Goal: Task Accomplishment & Management: Complete application form

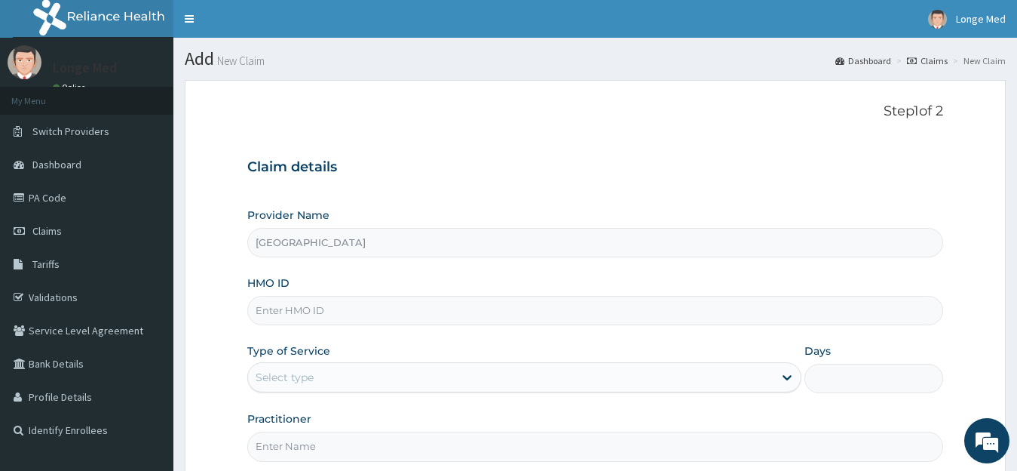
click at [309, 308] on input "HMO ID" at bounding box center [595, 310] width 697 height 29
type input "EIS/10463/A"
click at [297, 375] on div "Select type" at bounding box center [285, 377] width 58 height 15
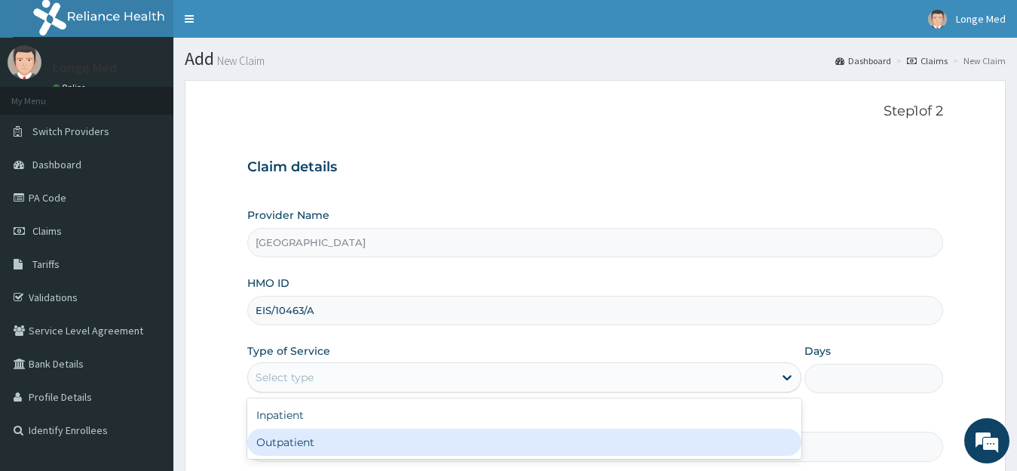
click at [302, 445] on div "Outpatient" at bounding box center [524, 441] width 555 height 27
type input "1"
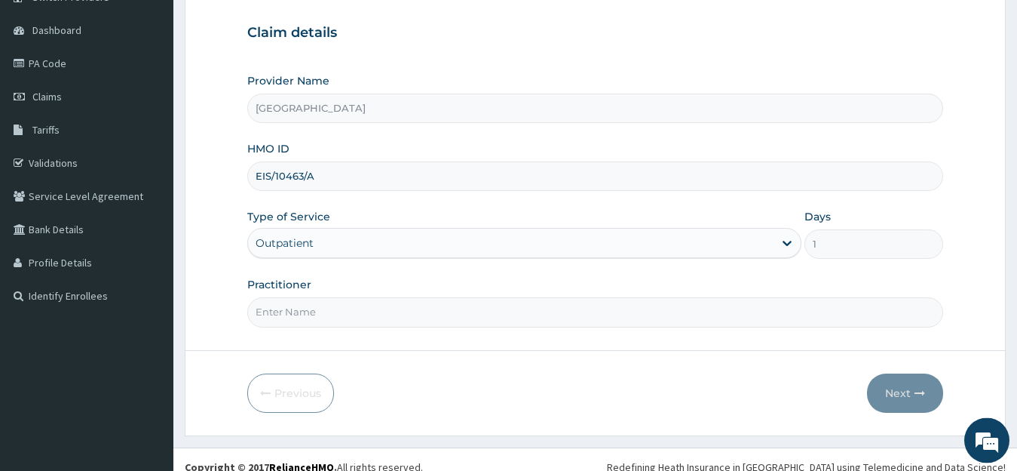
scroll to position [139, 0]
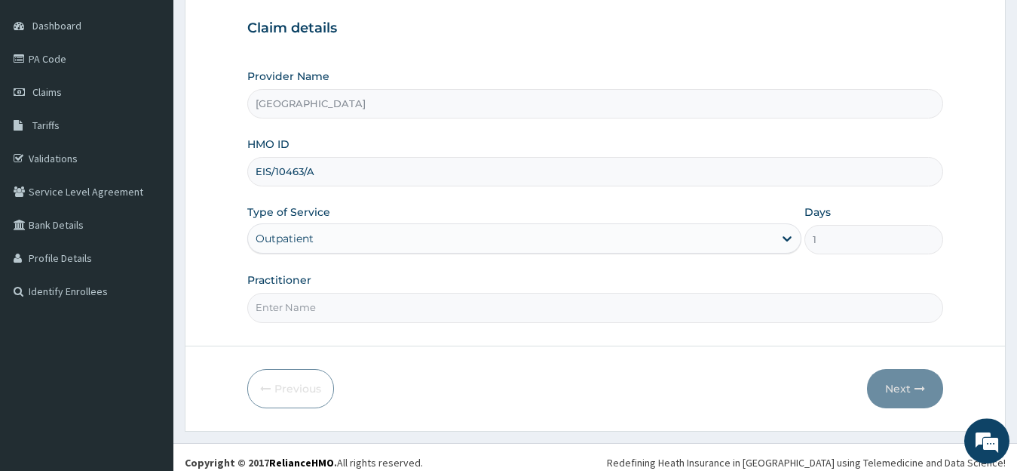
click at [290, 311] on input "Practitioner" at bounding box center [595, 307] width 697 height 29
type input "DR BADANKI"
click at [888, 398] on button "Next" at bounding box center [905, 388] width 76 height 39
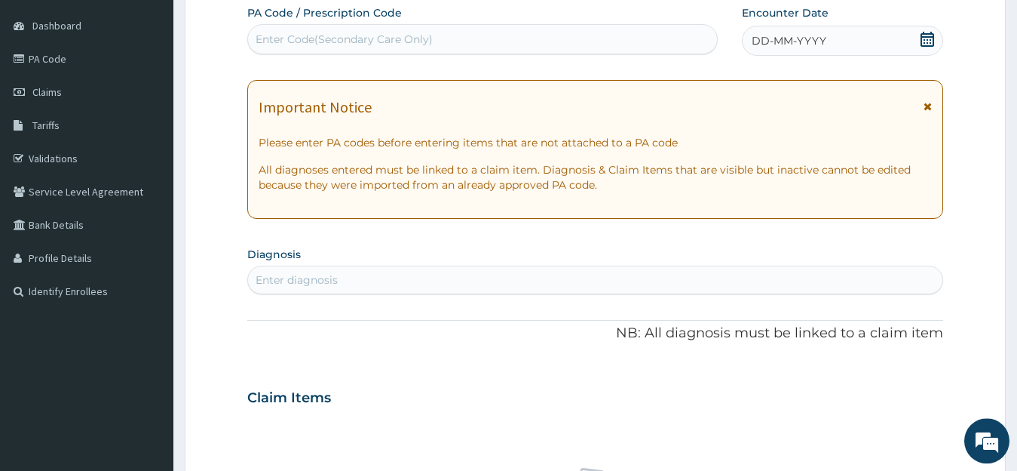
click at [365, 32] on div "Enter Code(Secondary Care Only)" at bounding box center [482, 39] width 469 height 24
type input "PA/648022"
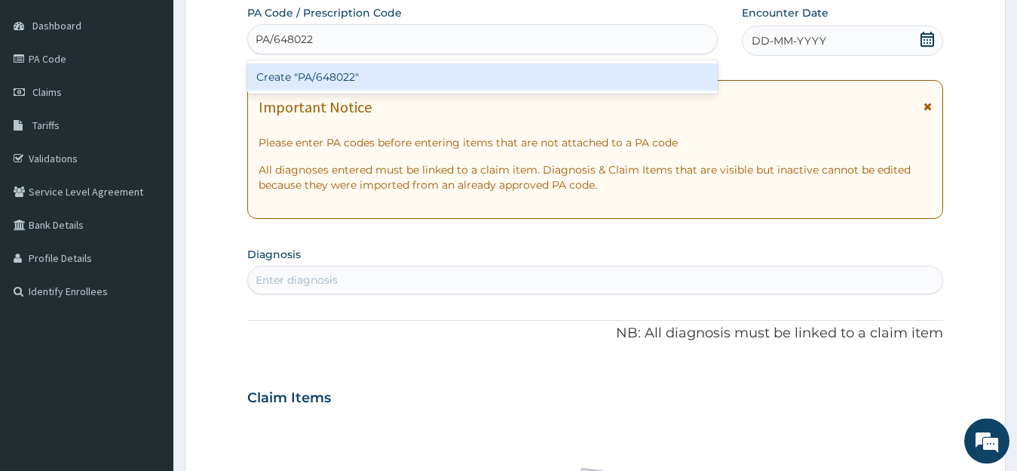
click at [363, 89] on div "Create "PA/648022"" at bounding box center [482, 76] width 471 height 27
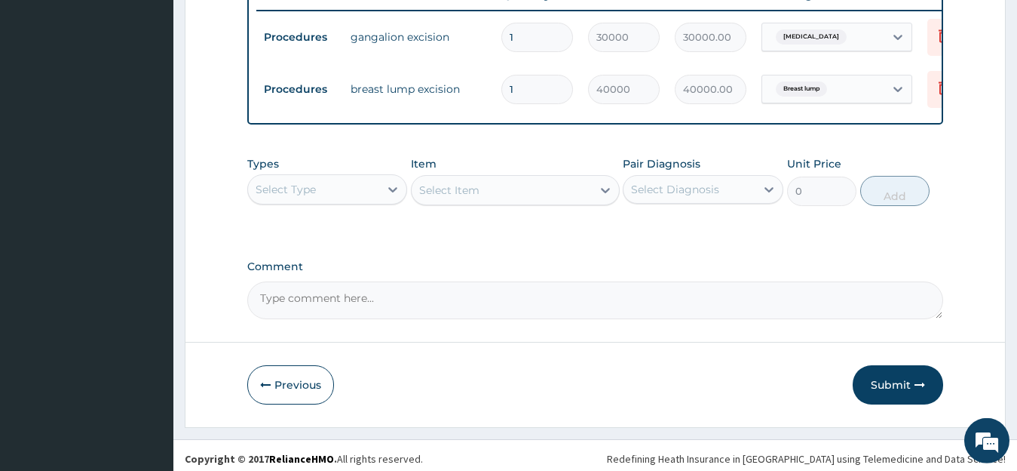
scroll to position [610, 0]
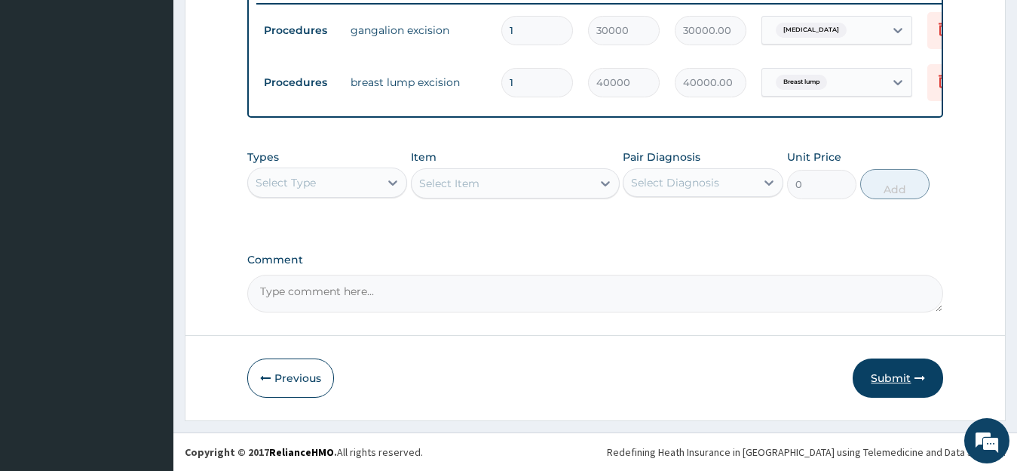
click at [903, 376] on button "Submit" at bounding box center [898, 377] width 91 height 39
